Goal: Task Accomplishment & Management: Manage account settings

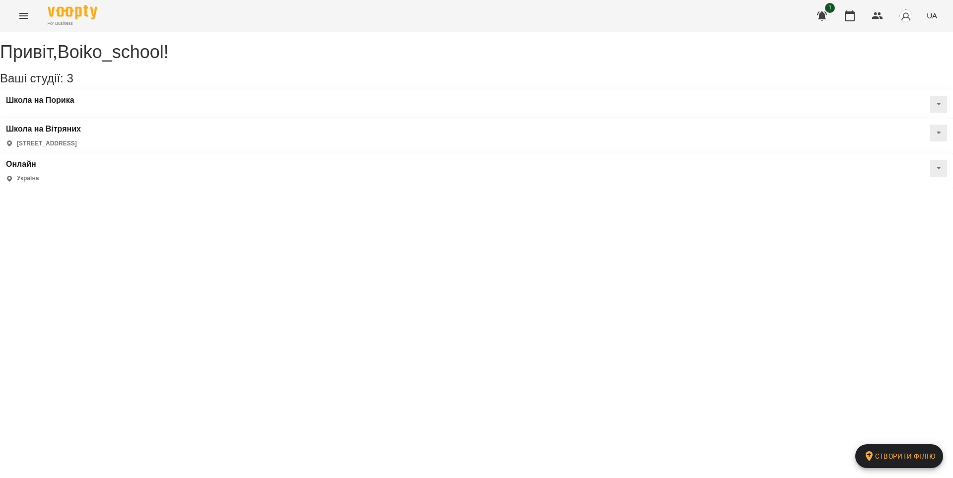
click at [17, 42] on div "Привіт , Boiko_school ! Ваші студії: 3 Створити філію Школа на Порика Школа на …" at bounding box center [476, 115] width 953 height 146
click at [20, 10] on icon "Menu" at bounding box center [24, 16] width 12 height 12
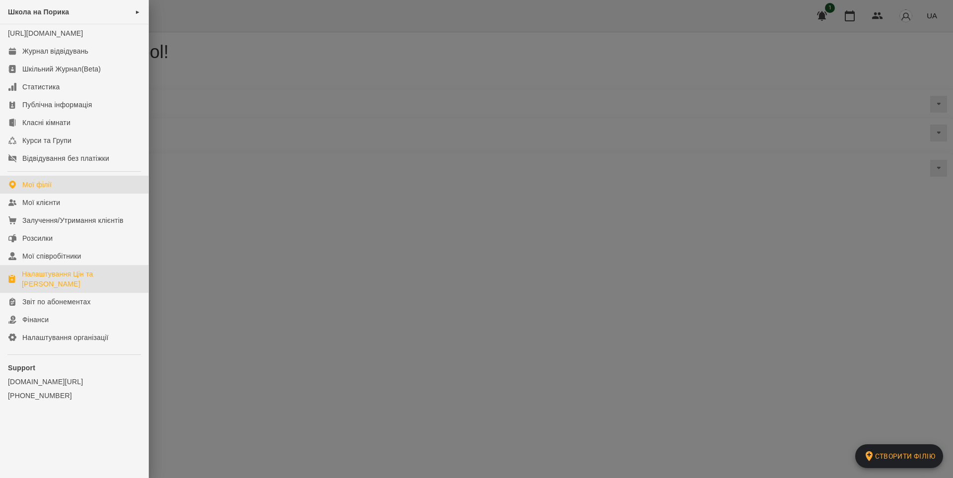
click at [75, 287] on div "Налаштування Цін та [PERSON_NAME]" at bounding box center [81, 279] width 119 height 20
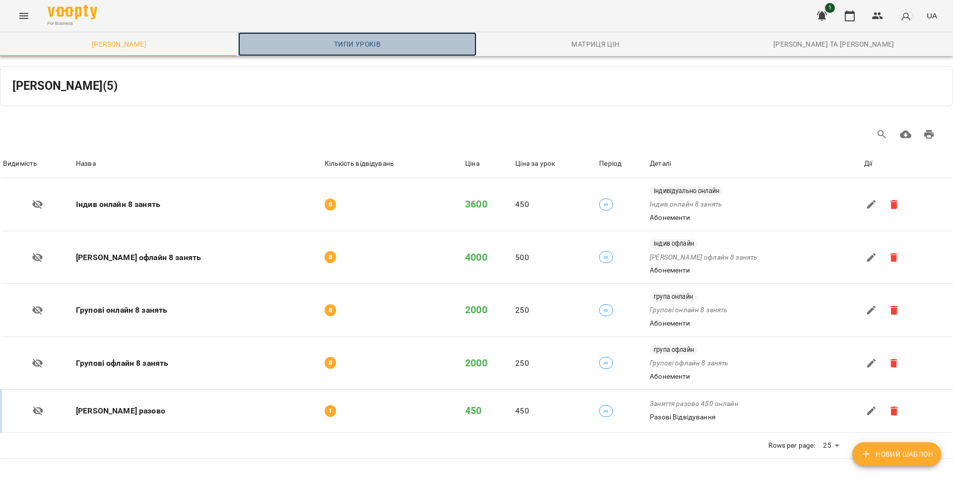
click at [340, 45] on span "Типи уроків" at bounding box center [357, 44] width 226 height 12
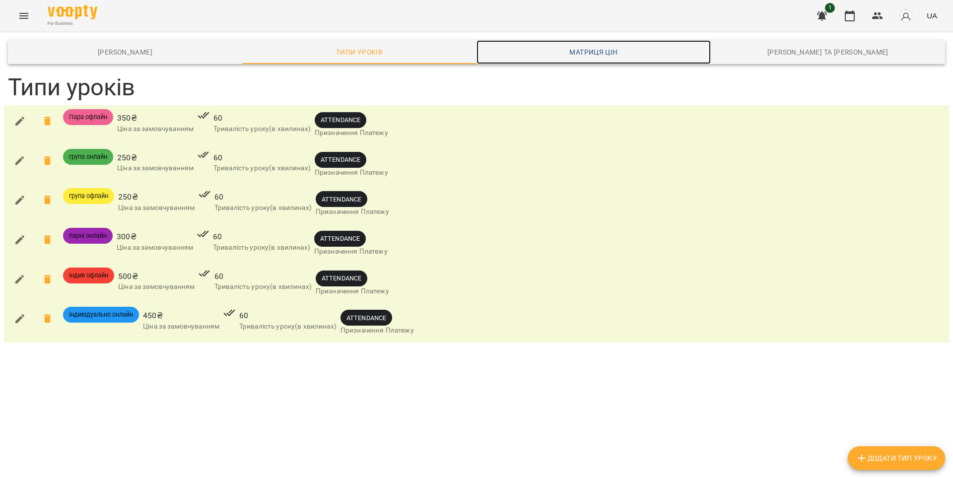
click at [588, 54] on span "Матриця цін" at bounding box center [593, 52] width 222 height 12
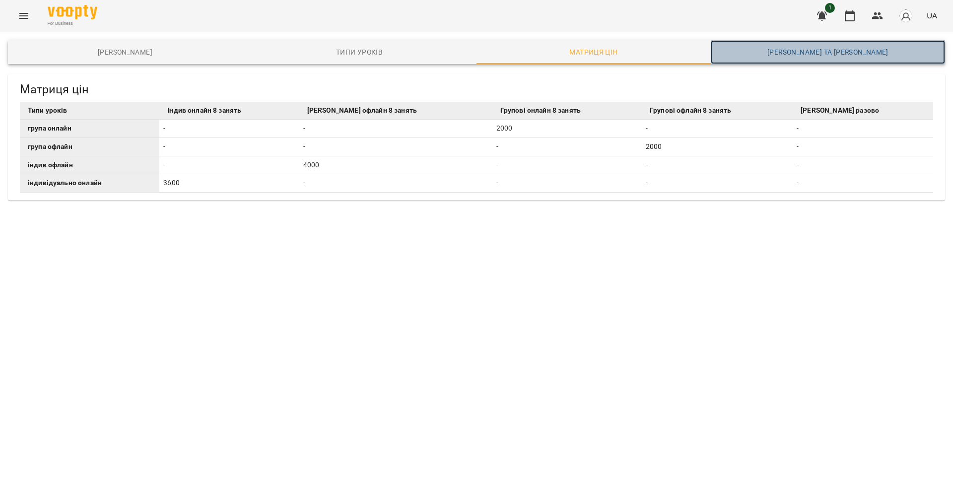
click at [798, 50] on span "[PERSON_NAME] та [PERSON_NAME]" at bounding box center [827, 52] width 222 height 12
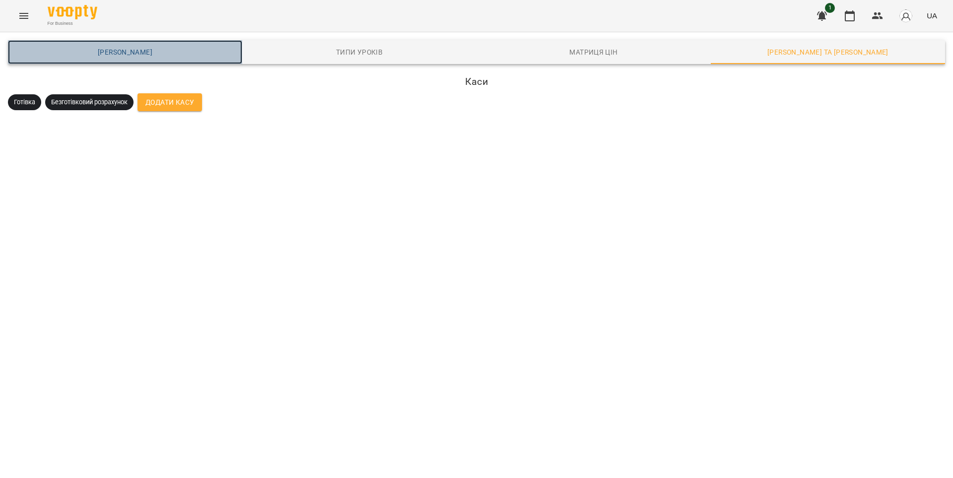
click at [31, 49] on span "[PERSON_NAME]" at bounding box center [125, 52] width 222 height 12
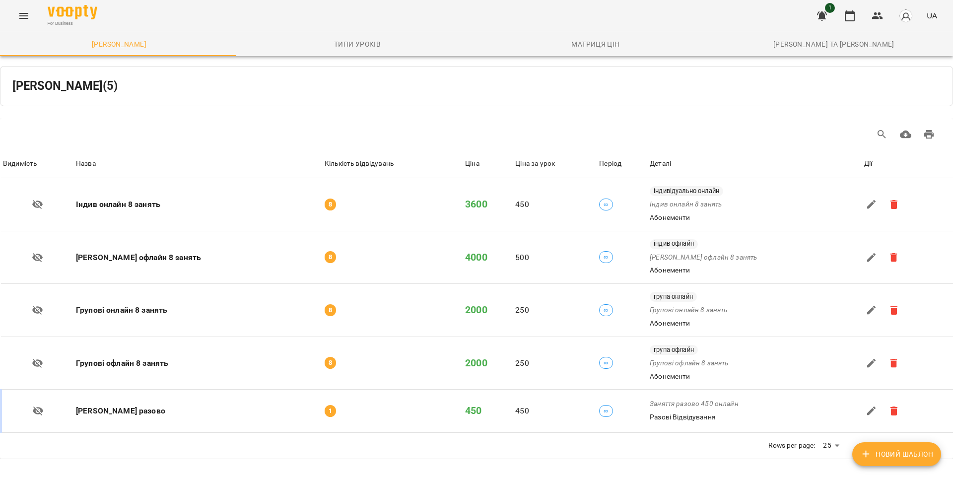
click at [24, 16] on icon "Menu" at bounding box center [24, 16] width 12 height 12
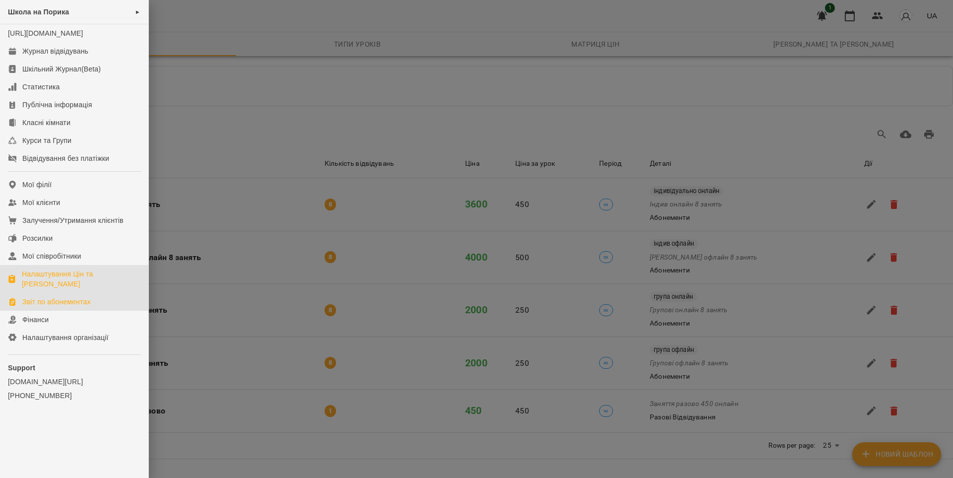
click at [72, 297] on div "Звіт по абонементах" at bounding box center [56, 302] width 68 height 10
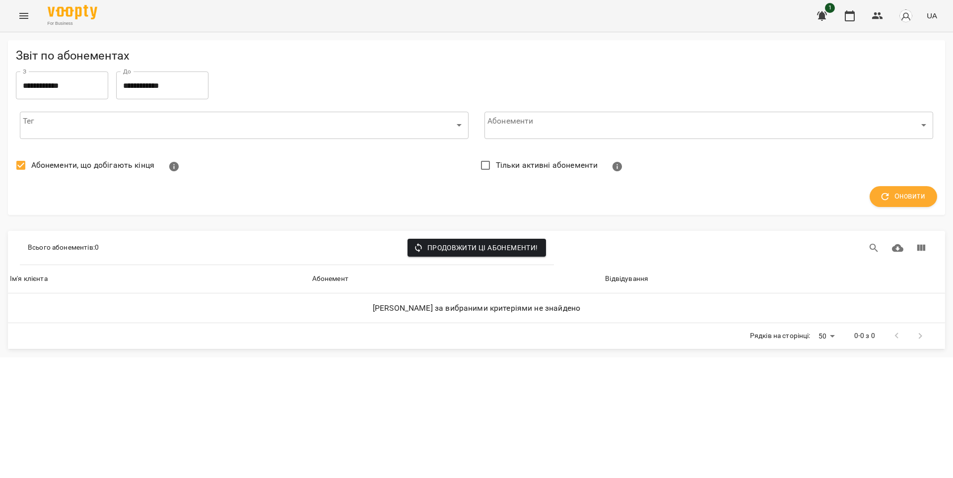
click at [28, 20] on icon "Menu" at bounding box center [24, 16] width 12 height 12
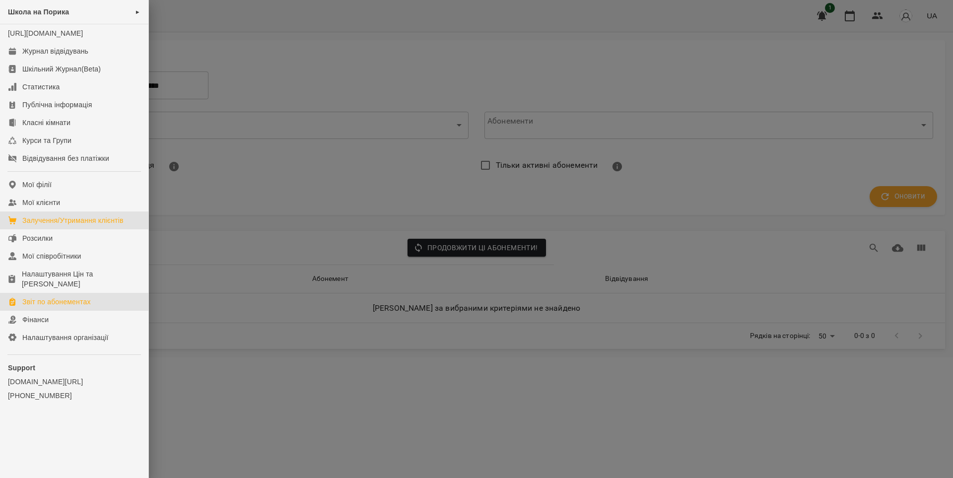
click at [42, 229] on link "Залучення/Утримання клієнтів" at bounding box center [74, 220] width 148 height 18
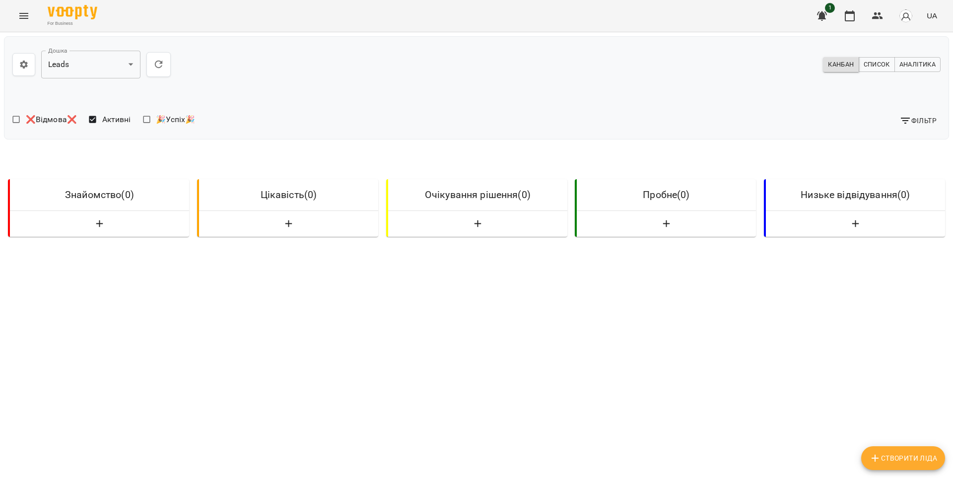
click at [23, 15] on icon "Menu" at bounding box center [23, 16] width 9 height 6
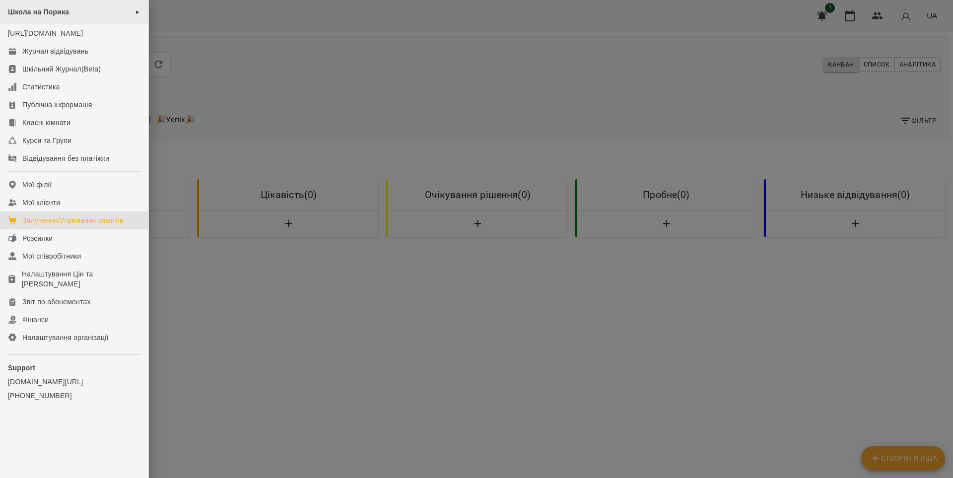
click at [56, 12] on span "Школа на Порика" at bounding box center [38, 12] width 61 height 8
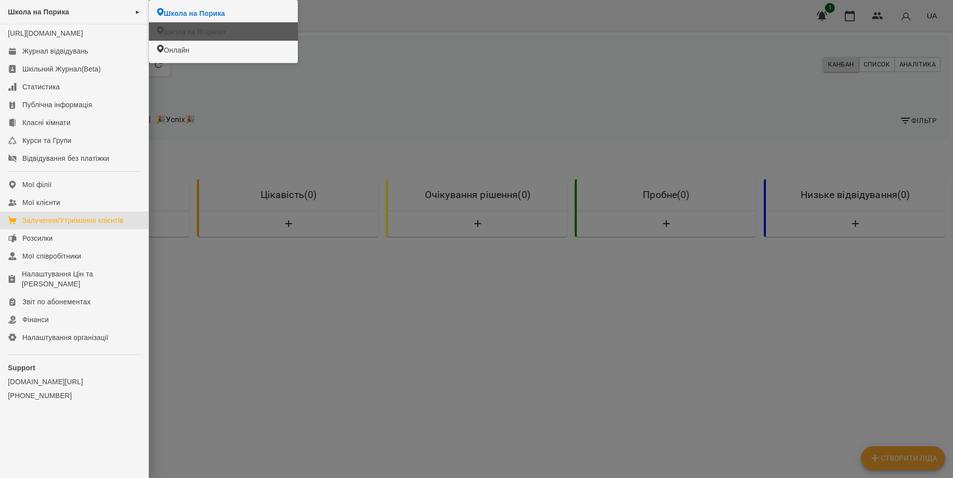
click at [183, 30] on span "Школа на Вітряних" at bounding box center [195, 32] width 63 height 10
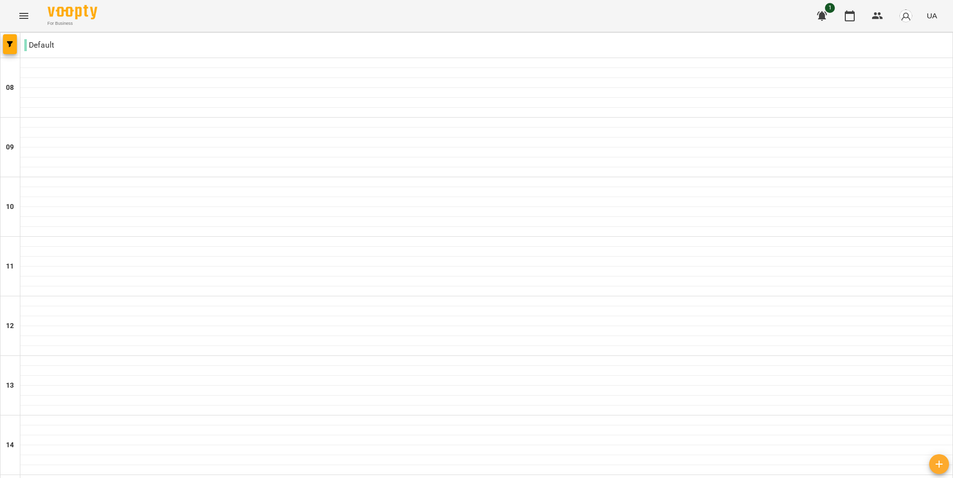
click at [25, 16] on icon "Menu" at bounding box center [24, 16] width 12 height 12
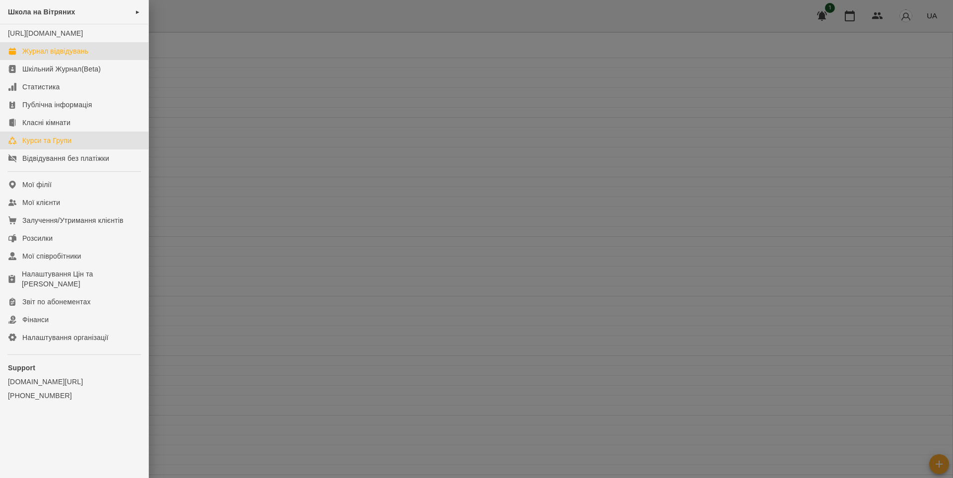
click at [48, 145] on div "Курси та Групи" at bounding box center [46, 140] width 49 height 10
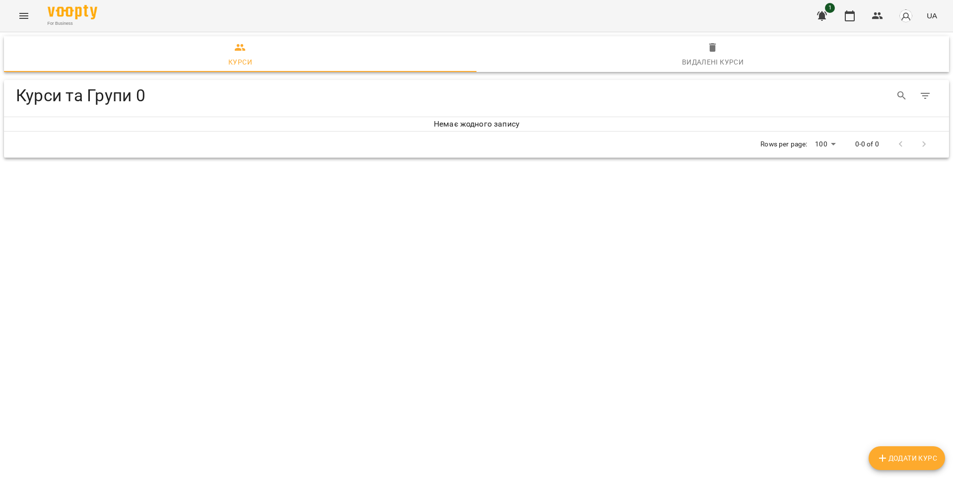
click at [18, 16] on icon "Menu" at bounding box center [24, 16] width 12 height 12
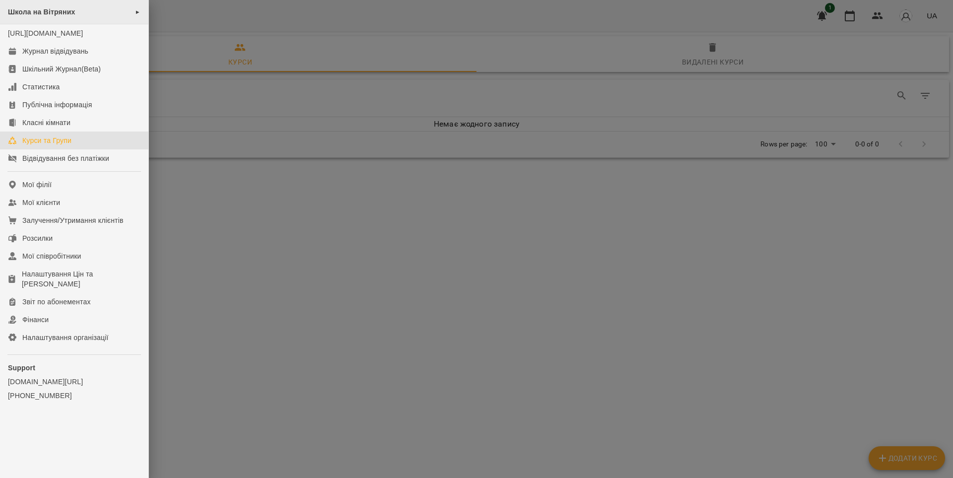
click at [61, 15] on span "Школа на Вітряних" at bounding box center [41, 12] width 67 height 8
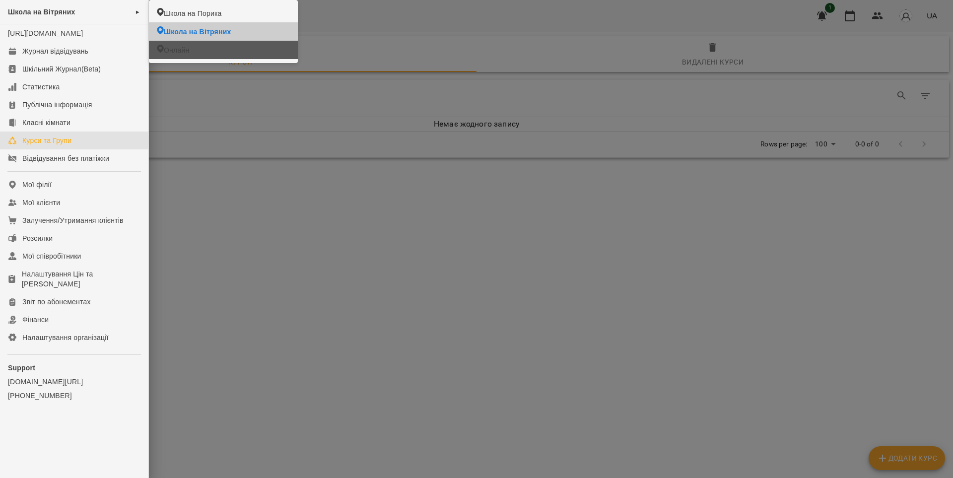
click at [179, 51] on span "Онлайн" at bounding box center [176, 50] width 25 height 10
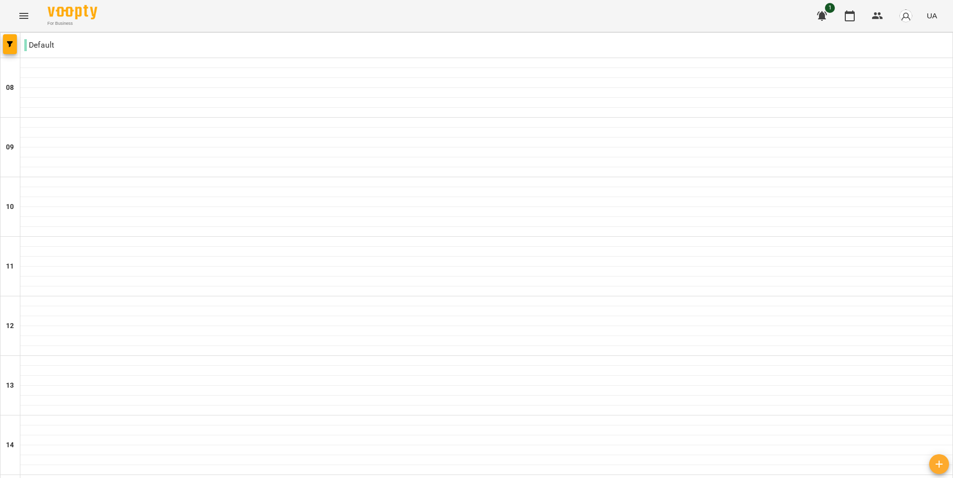
click at [27, 16] on icon "Menu" at bounding box center [23, 16] width 9 height 6
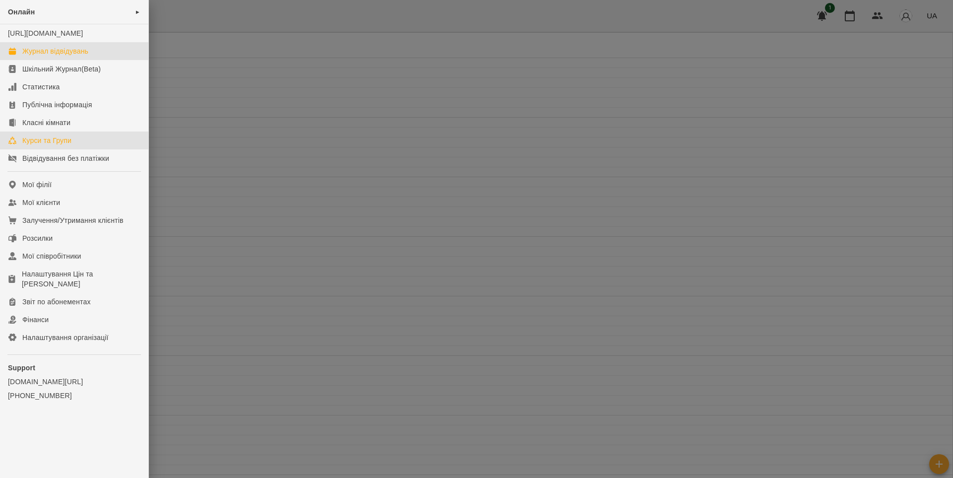
click at [65, 145] on div "Курси та Групи" at bounding box center [46, 140] width 49 height 10
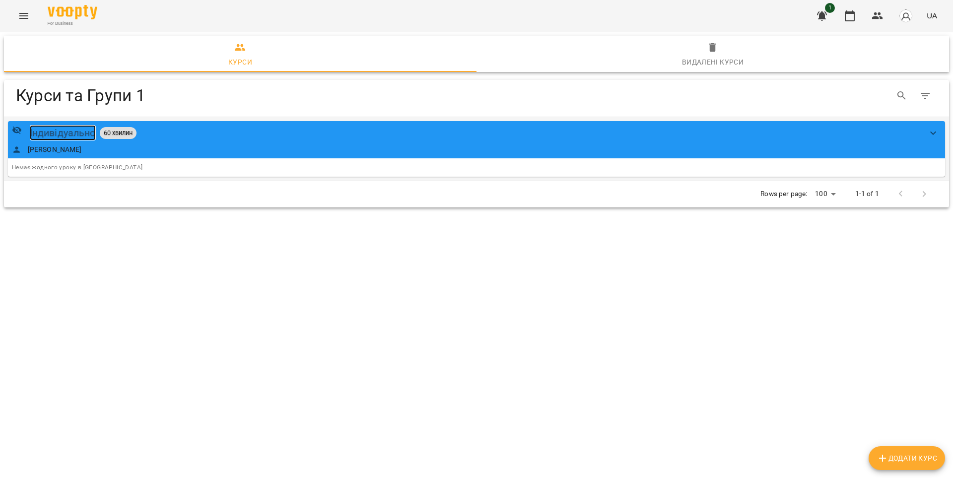
click at [59, 132] on div "Індивідуально" at bounding box center [63, 132] width 66 height 15
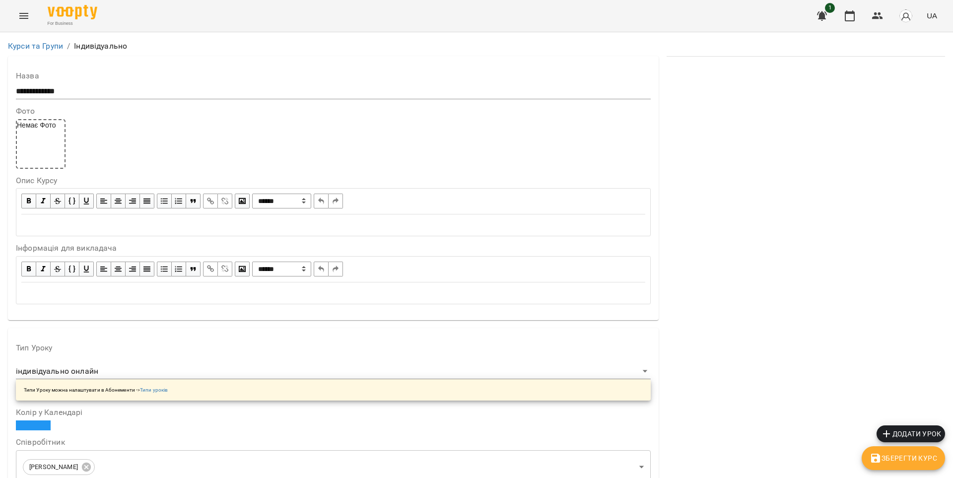
scroll to position [32, 0]
click at [26, 16] on icon "Menu" at bounding box center [23, 16] width 9 height 6
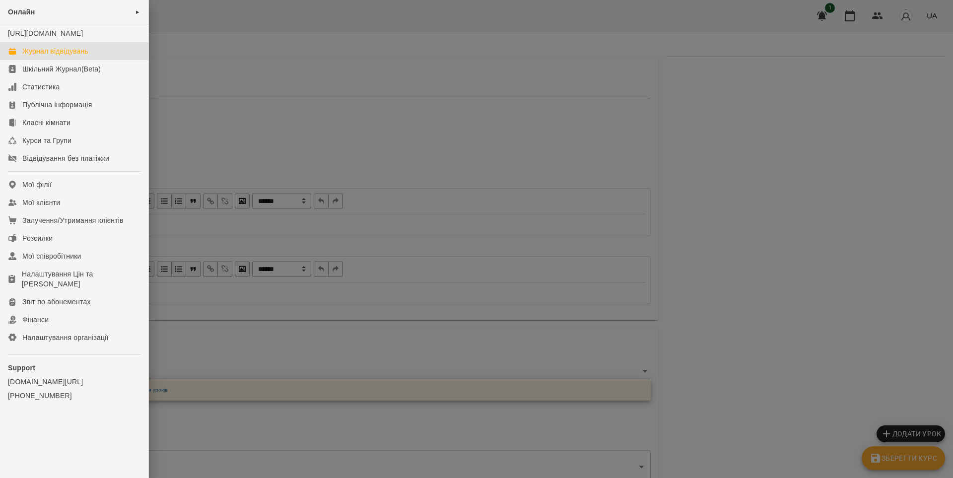
click at [37, 56] on div "Журнал відвідувань" at bounding box center [55, 51] width 66 height 10
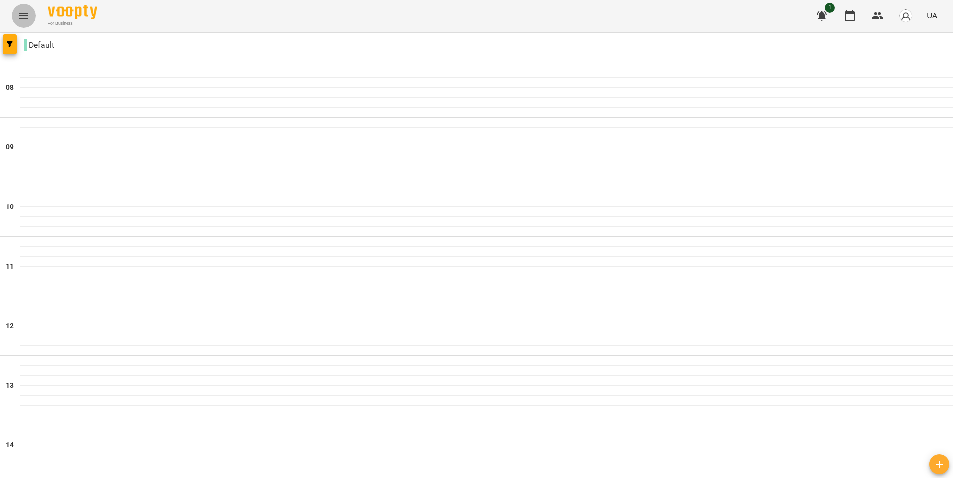
click at [18, 18] on icon "Menu" at bounding box center [24, 16] width 12 height 12
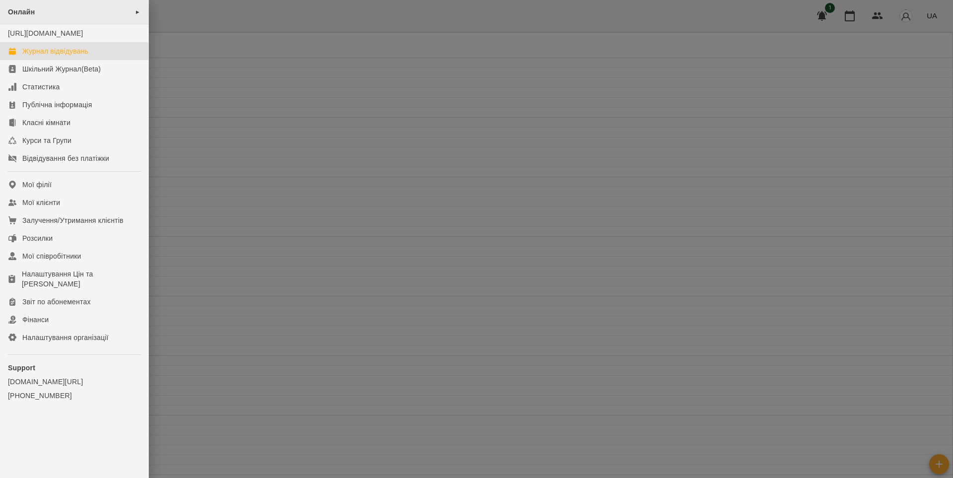
click at [47, 16] on div "Онлайн ►" at bounding box center [74, 12] width 148 height 24
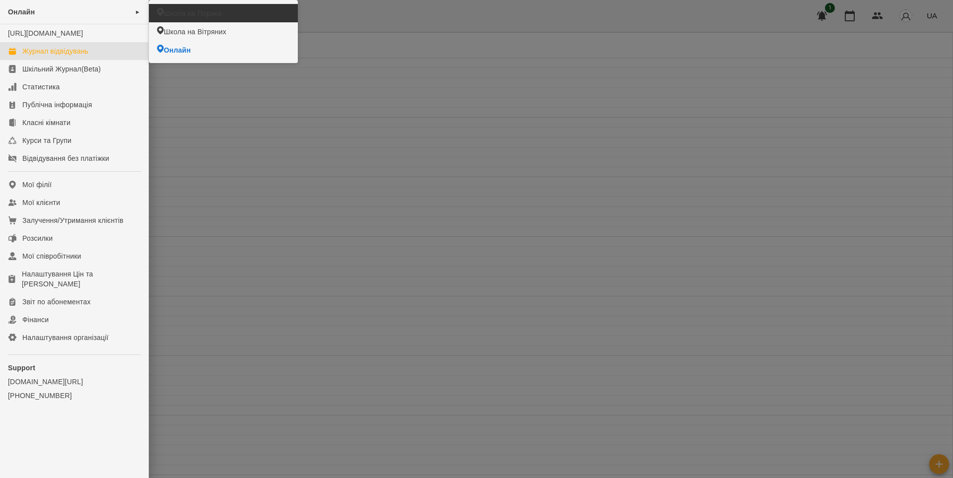
click at [191, 15] on span "Школа на Порика" at bounding box center [193, 13] width 58 height 10
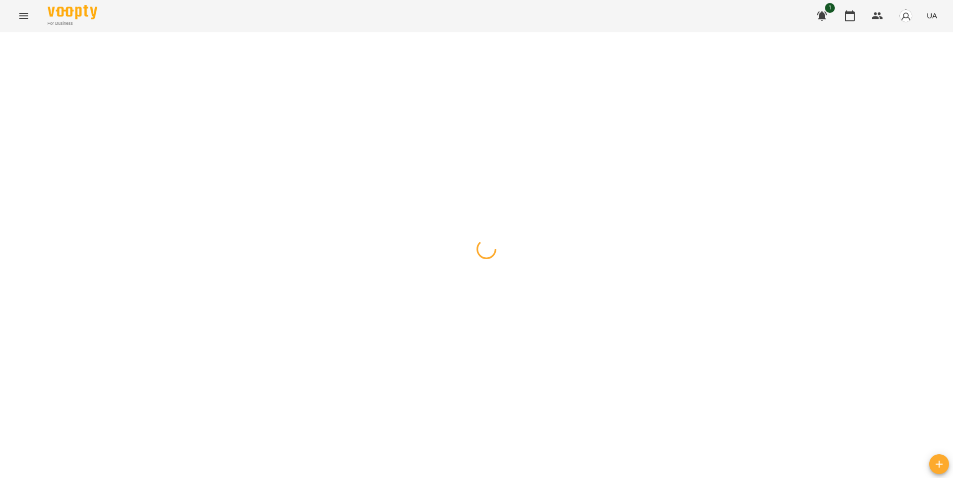
click at [30, 19] on button "Menu" at bounding box center [24, 16] width 24 height 24
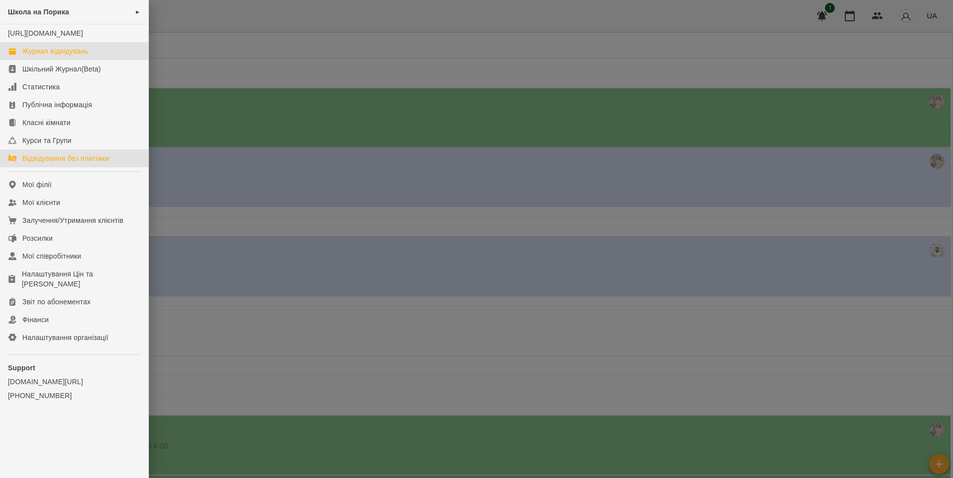
click at [60, 163] on div "Відвідування без платіжки" at bounding box center [65, 158] width 87 height 10
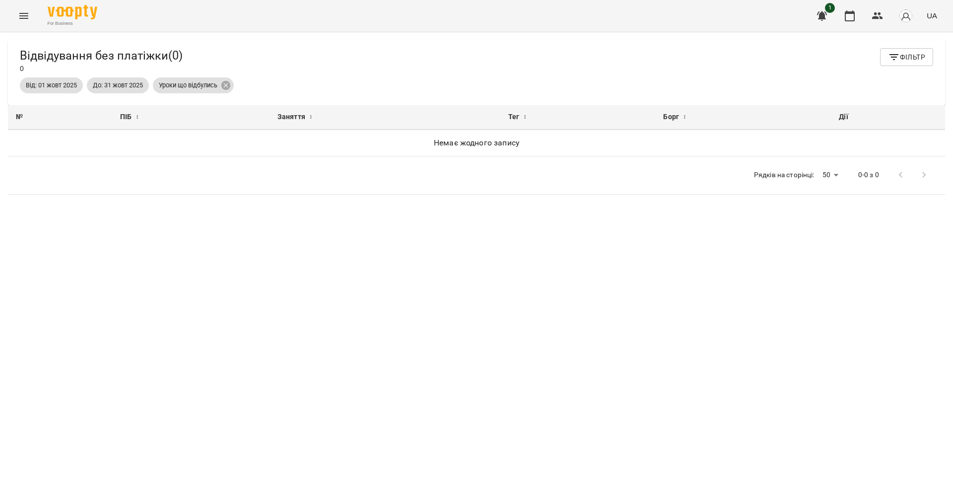
click at [25, 13] on icon "Menu" at bounding box center [23, 16] width 9 height 6
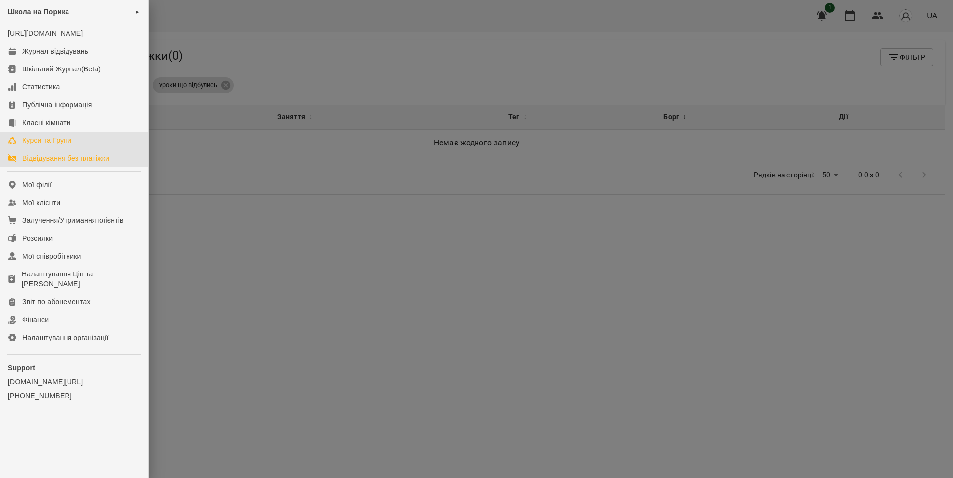
click at [60, 145] on div "Курси та Групи" at bounding box center [46, 140] width 49 height 10
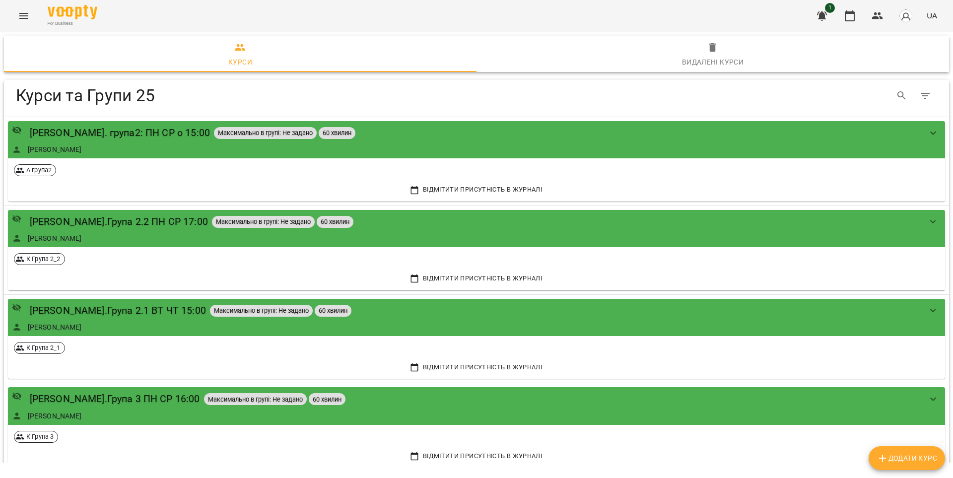
click at [22, 16] on icon "Menu" at bounding box center [24, 16] width 12 height 12
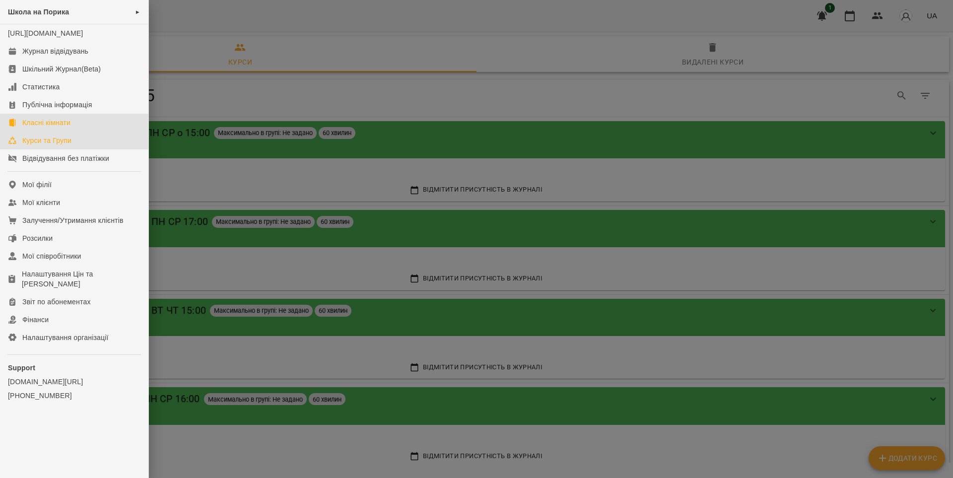
click at [50, 127] on div "Класні кімнати" at bounding box center [46, 123] width 48 height 10
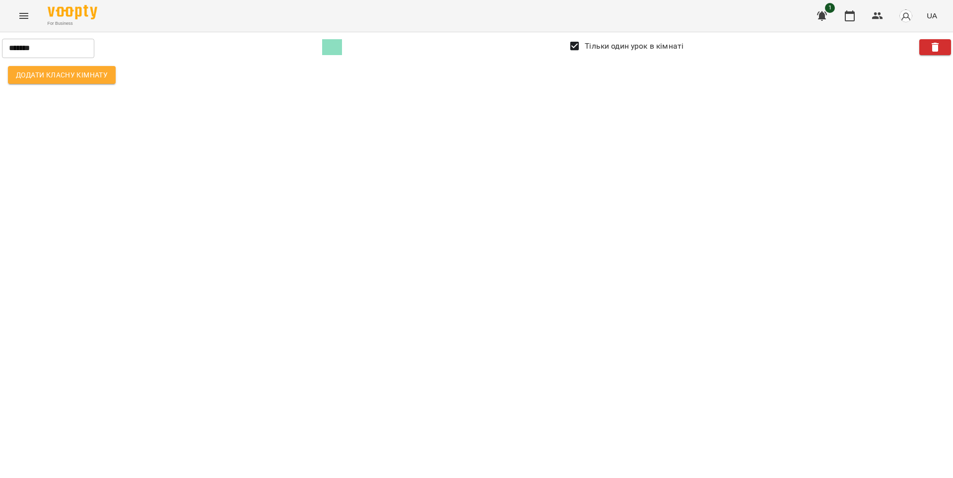
click at [24, 17] on icon "Menu" at bounding box center [24, 16] width 12 height 12
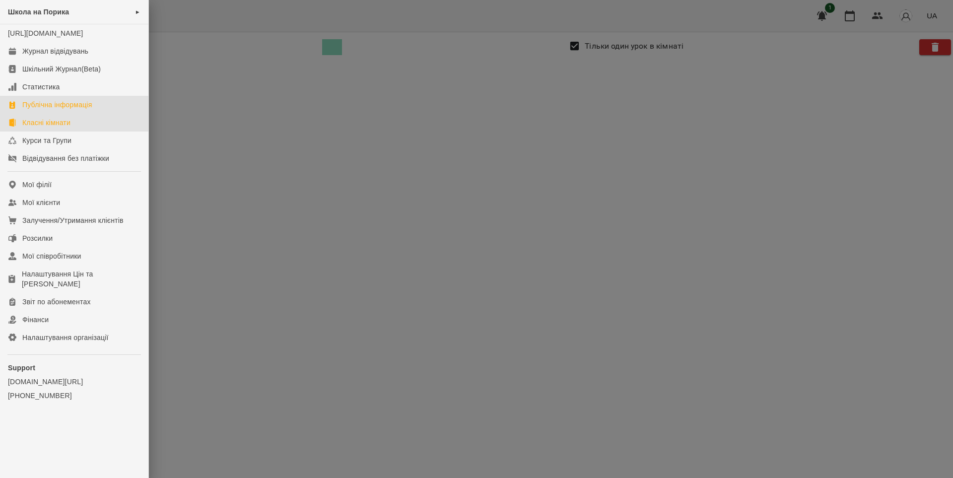
click at [49, 110] on div "Публічна інформація" at bounding box center [56, 105] width 69 height 10
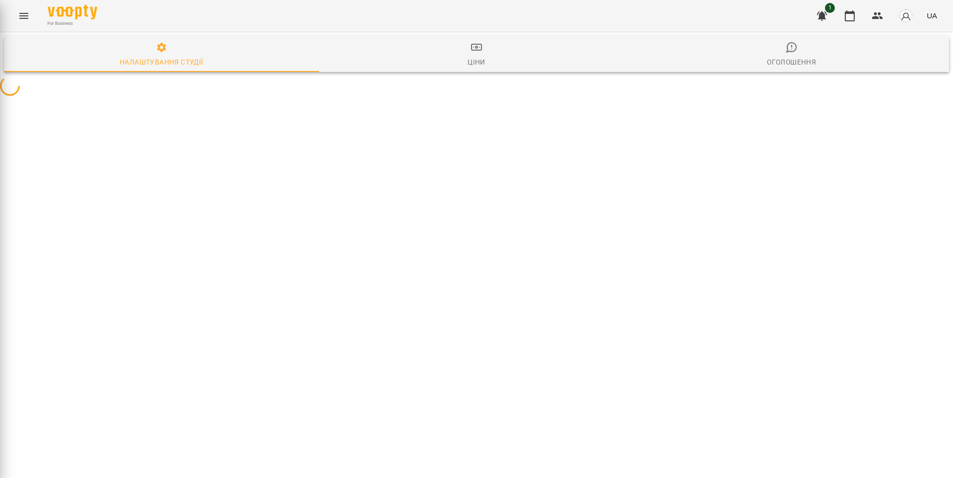
select select "**"
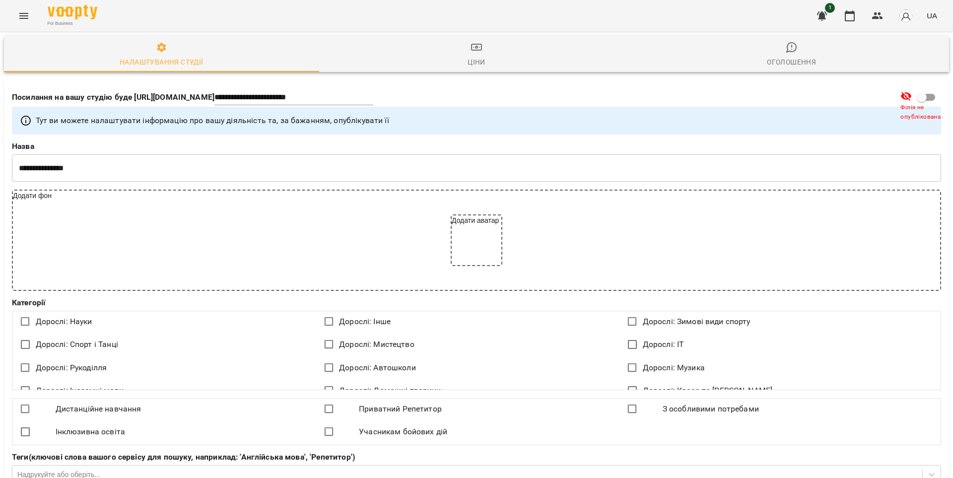
click at [473, 51] on icon "button" at bounding box center [476, 47] width 12 height 12
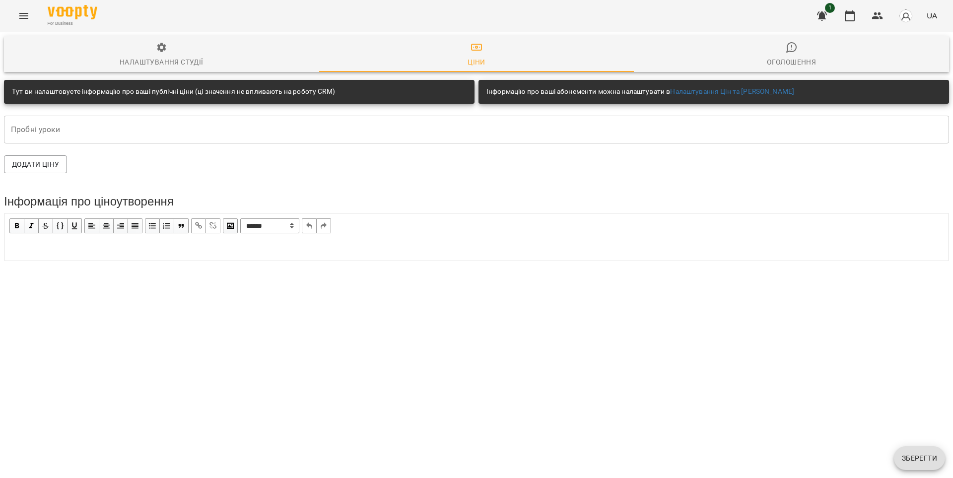
click at [161, 53] on span "Налаштування студії" at bounding box center [161, 55] width 303 height 27
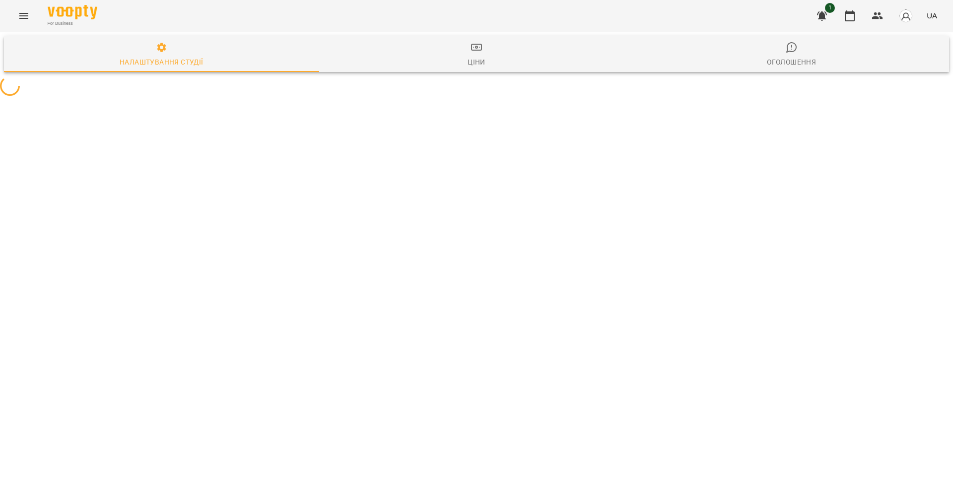
select select "**"
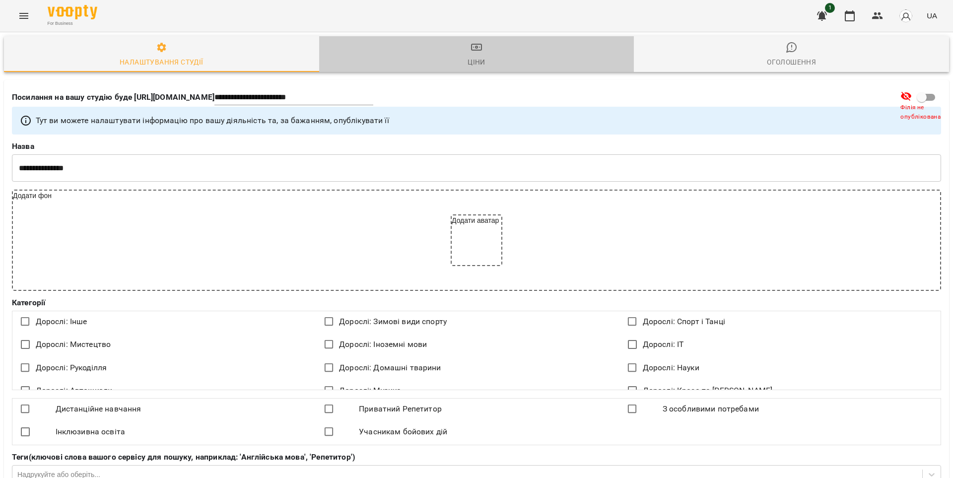
click at [477, 49] on rect "button" at bounding box center [476, 47] width 10 height 6
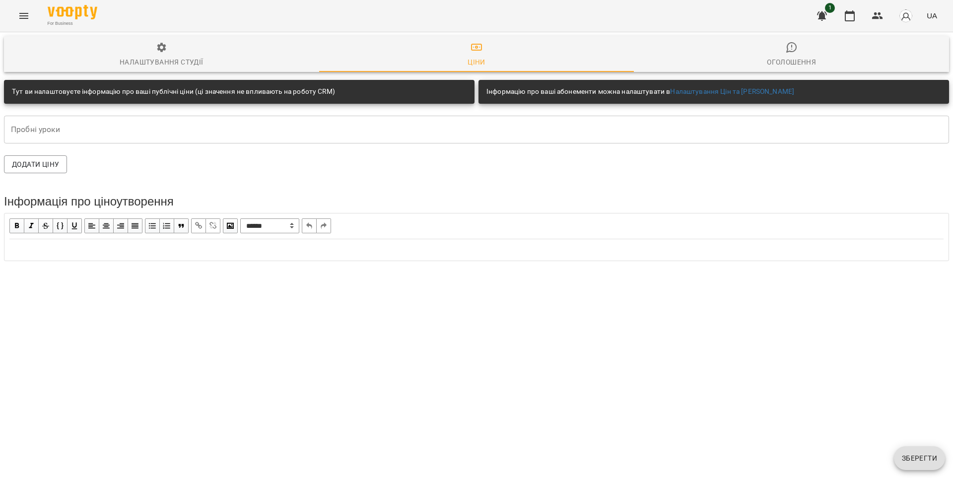
click at [794, 45] on icon "button" at bounding box center [791, 47] width 12 height 12
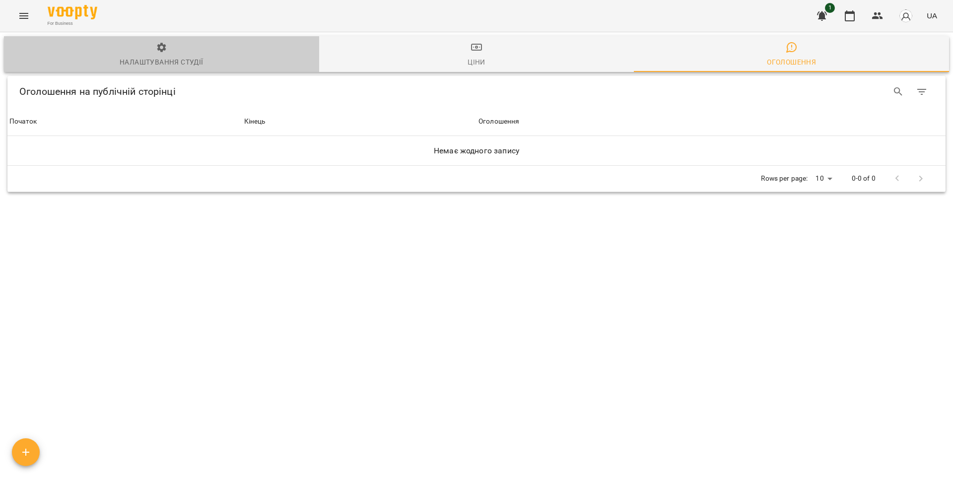
click at [151, 56] on div "Налаштування студії" at bounding box center [161, 62] width 83 height 12
select select "**"
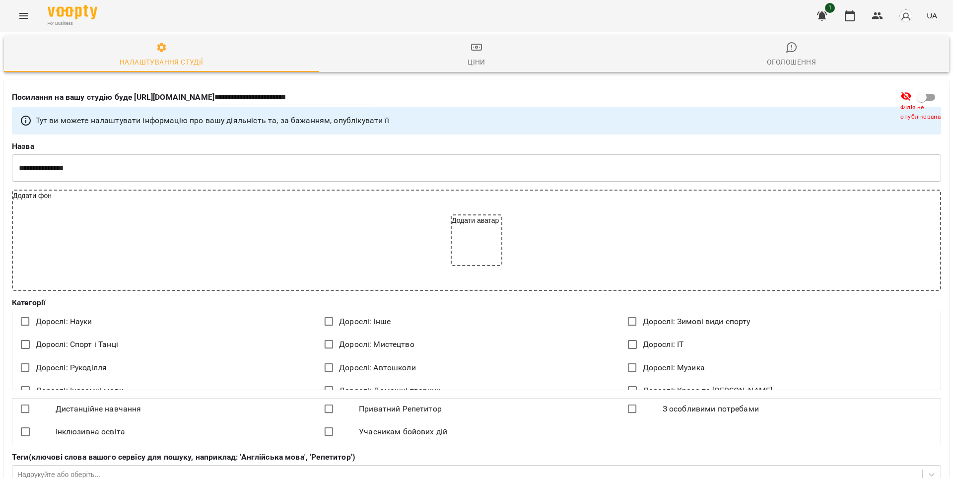
click at [25, 19] on icon "Menu" at bounding box center [24, 16] width 12 height 12
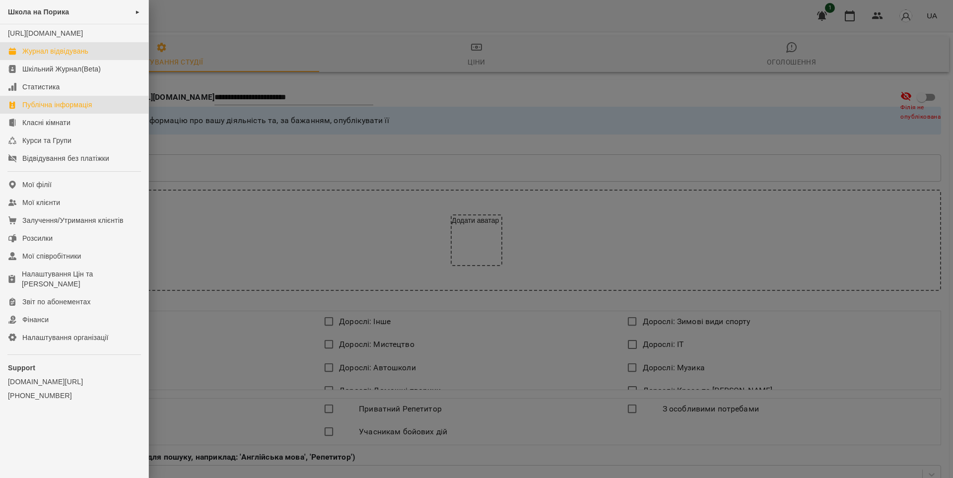
click at [42, 56] on div "Журнал відвідувань" at bounding box center [55, 51] width 66 height 10
